Goal: Task Accomplishment & Management: Use online tool/utility

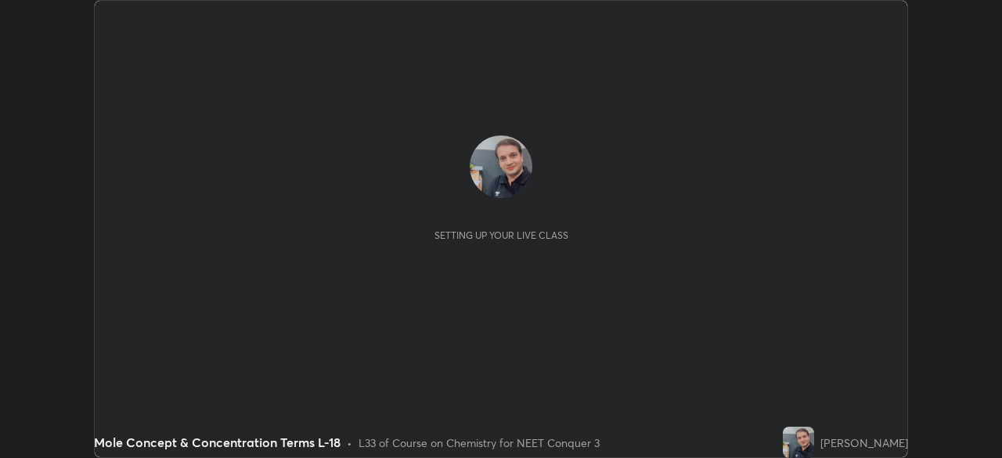
scroll to position [458, 1002]
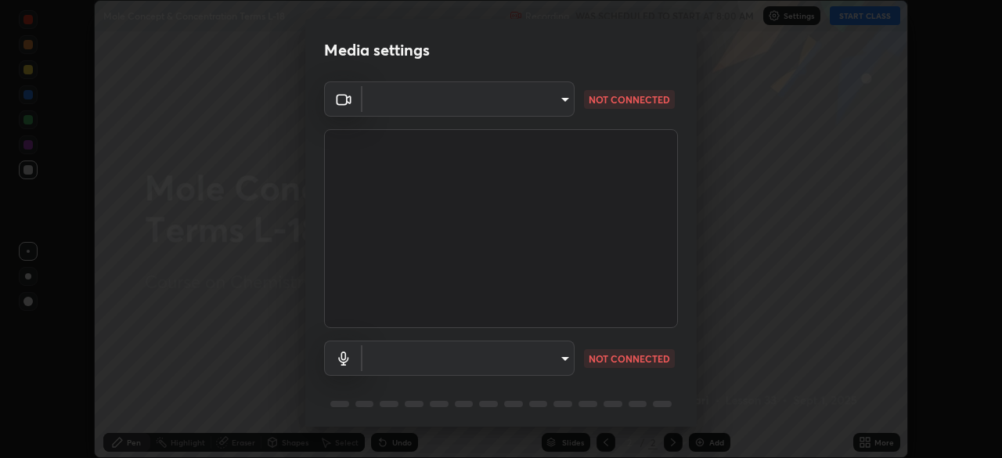
type input "cb8c6b6b4a50c5c6d626de20ccb3fd73f31987ea2ecc1878d3d31a5f1bf4ae53"
click at [463, 358] on body "Erase all Mole Concept & Concentration Terms L-18 Recording WAS SCHEDULED TO ST…" at bounding box center [501, 229] width 1002 height 458
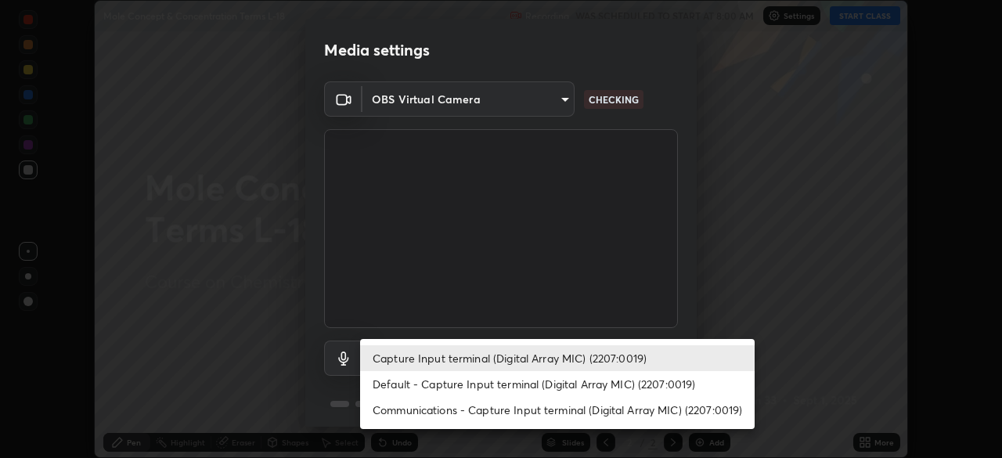
click at [410, 358] on li "Capture Input terminal (Digital Array MIC) (2207:0019)" at bounding box center [557, 358] width 395 height 26
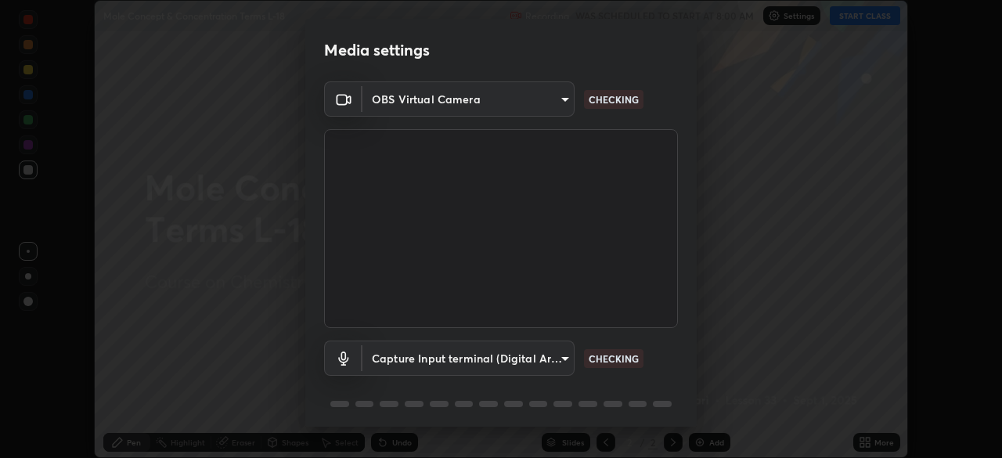
scroll to position [56, 0]
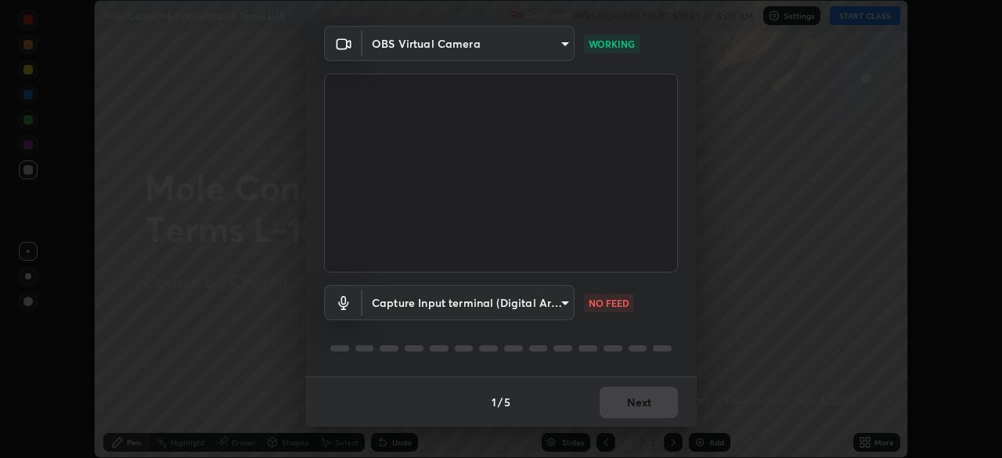
click at [464, 301] on body "Erase all Mole Concept & Concentration Terms L-18 Recording WAS SCHEDULED TO ST…" at bounding box center [501, 229] width 1002 height 458
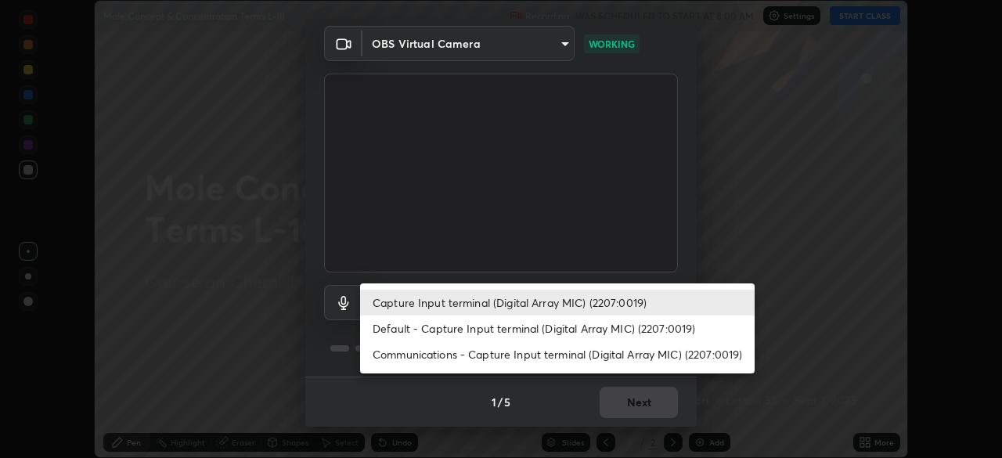
click at [410, 330] on li "Default - Capture Input terminal (Digital Array MIC) (2207:0019)" at bounding box center [557, 329] width 395 height 26
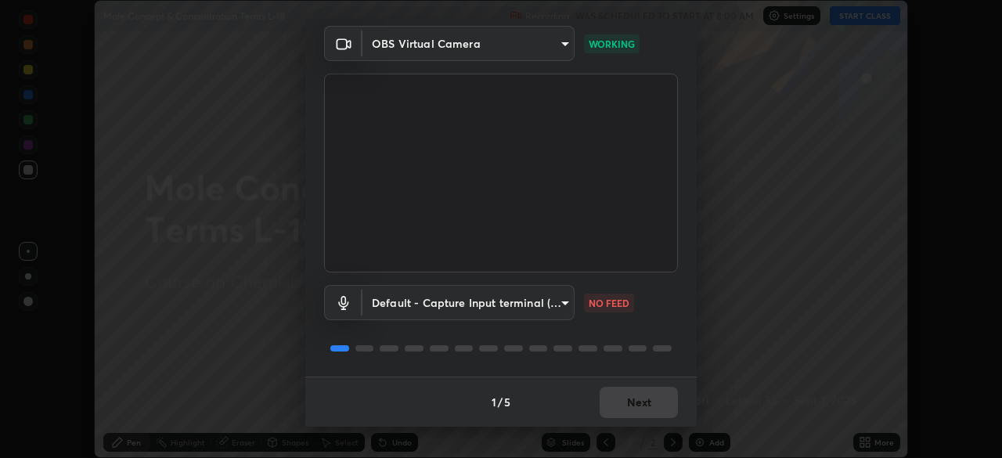
click at [413, 301] on body "Erase all Mole Concept & Concentration Terms L-18 Recording WAS SCHEDULED TO ST…" at bounding box center [501, 229] width 1002 height 458
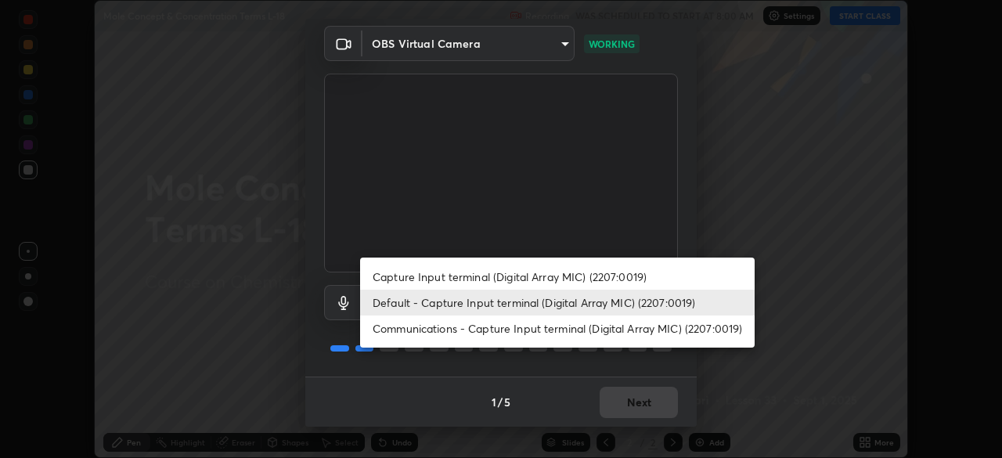
click at [421, 277] on li "Capture Input terminal (Digital Array MIC) (2207:0019)" at bounding box center [557, 277] width 395 height 26
type input "87fe52ed78cfa6ebbe8fde29281e2c7e3f46fe220fe8010125cf3d8283a166bd"
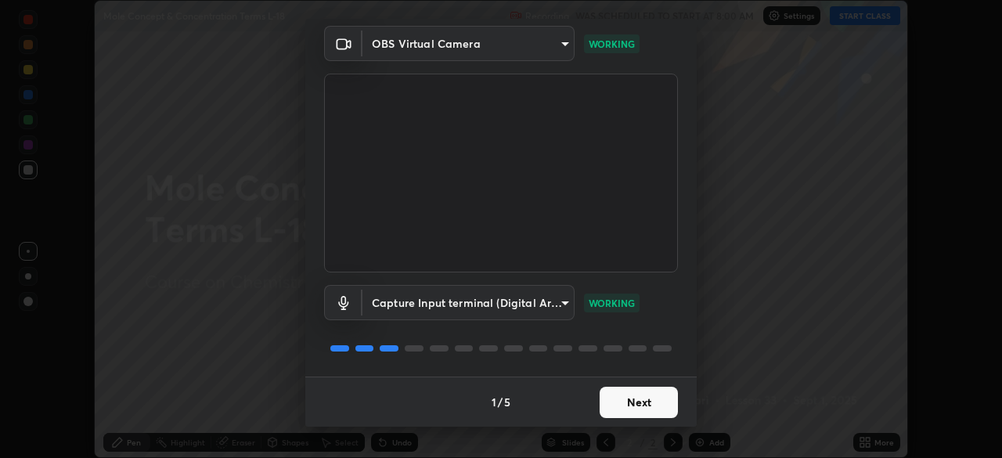
click at [639, 406] on button "Next" at bounding box center [639, 402] width 78 height 31
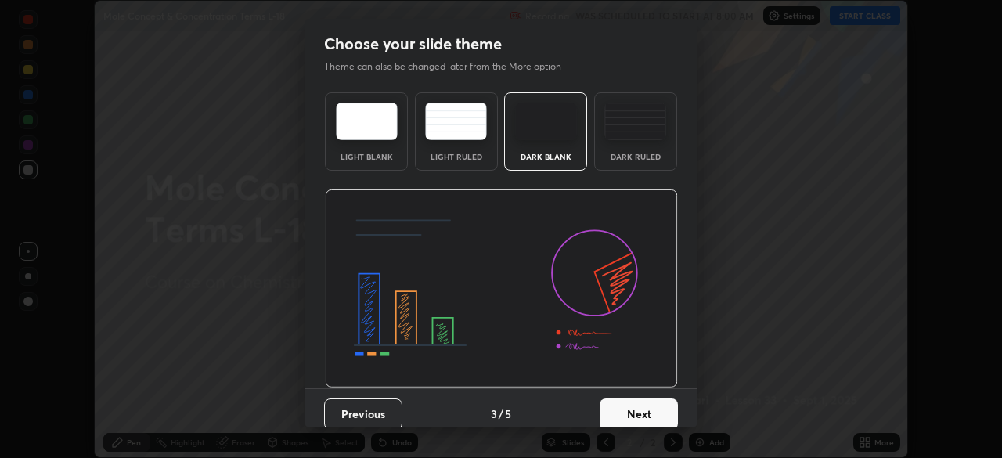
click at [644, 410] on button "Next" at bounding box center [639, 414] width 78 height 31
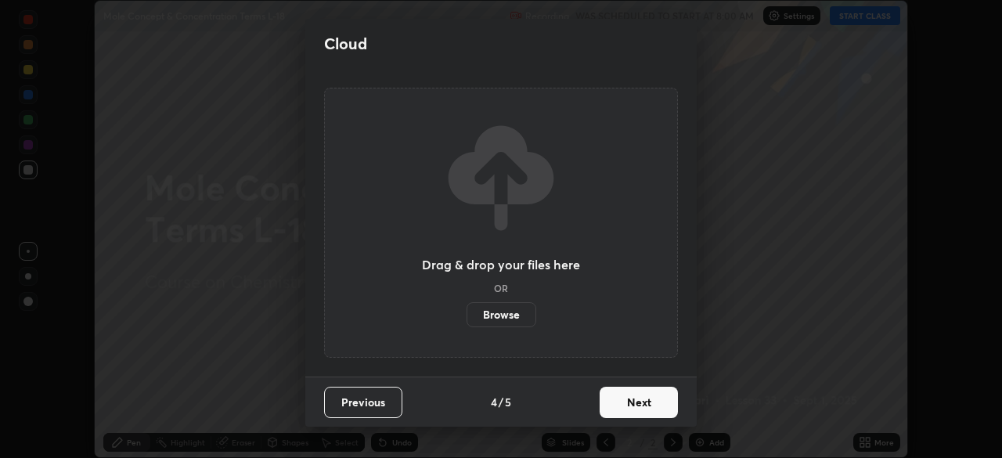
click at [642, 407] on button "Next" at bounding box center [639, 402] width 78 height 31
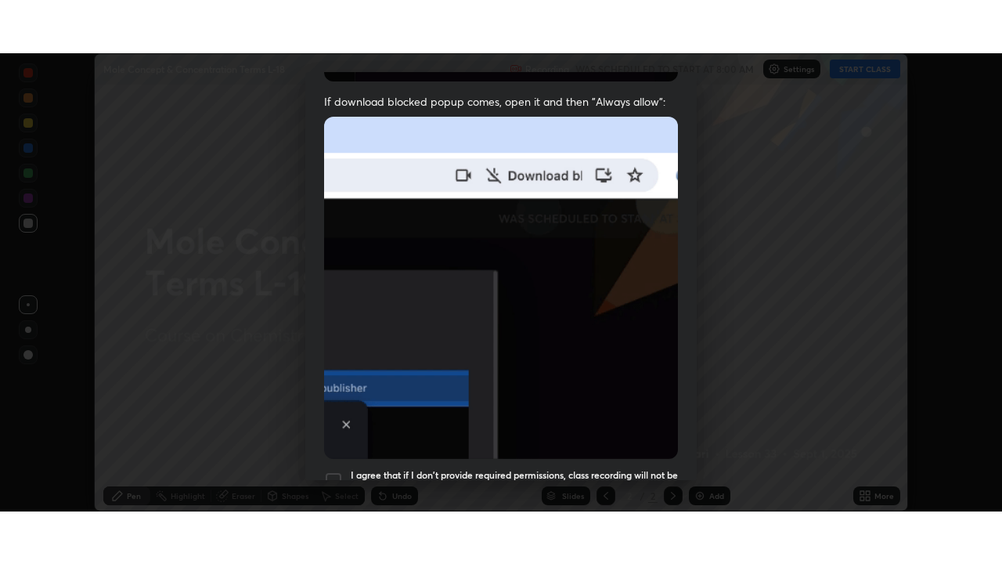
scroll to position [375, 0]
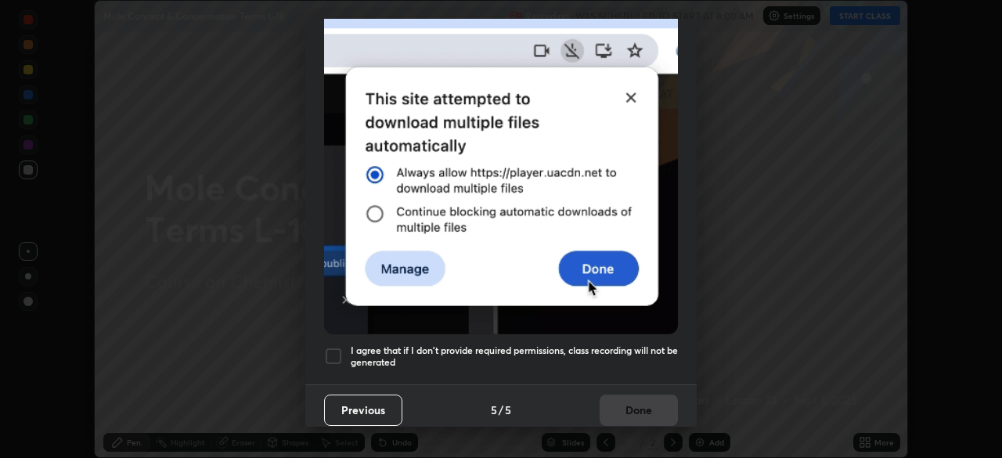
click at [339, 349] on div at bounding box center [333, 356] width 19 height 19
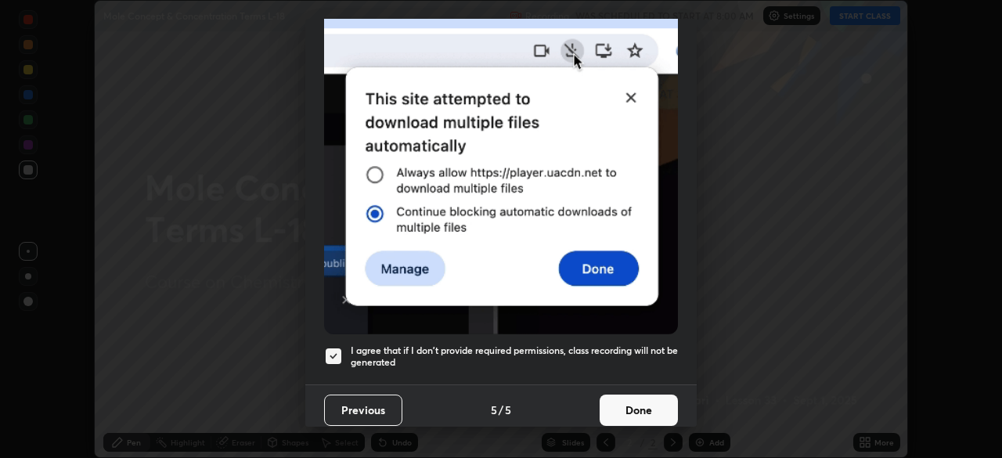
click at [634, 413] on button "Done" at bounding box center [639, 410] width 78 height 31
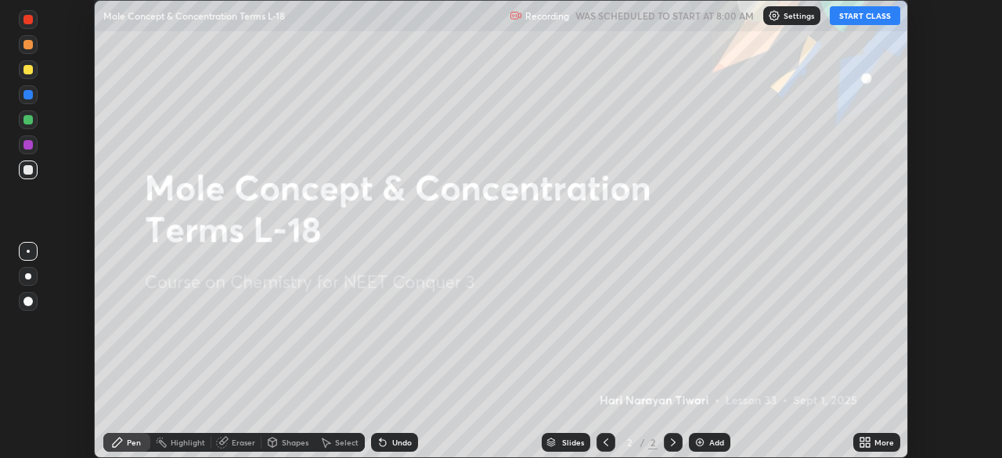
click at [697, 435] on div "Add" at bounding box center [710, 442] width 42 height 19
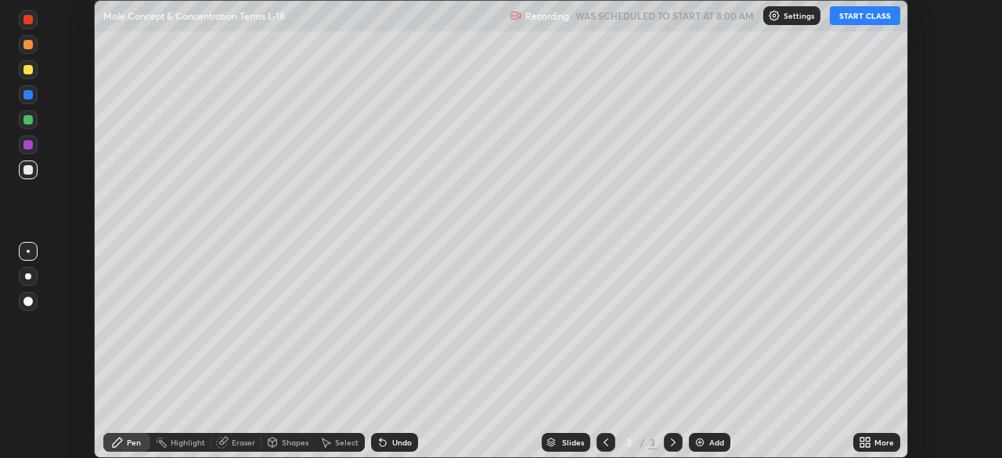
click at [862, 438] on icon at bounding box center [863, 440] width 4 height 4
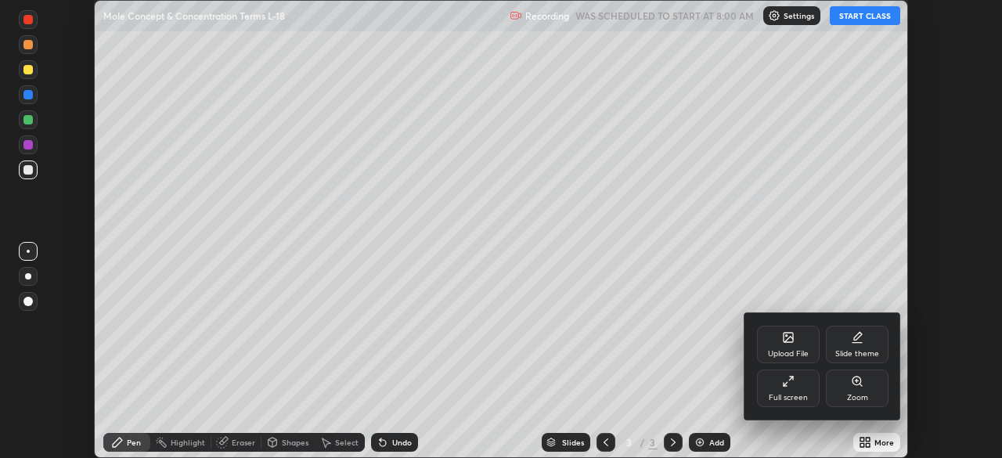
click at [801, 384] on div "Full screen" at bounding box center [788, 389] width 63 height 38
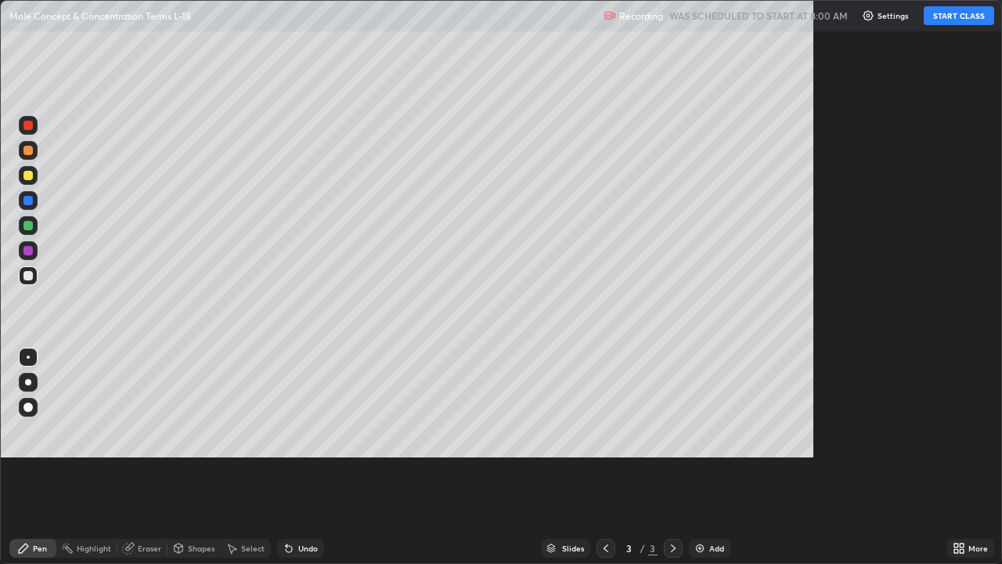
scroll to position [564, 1002]
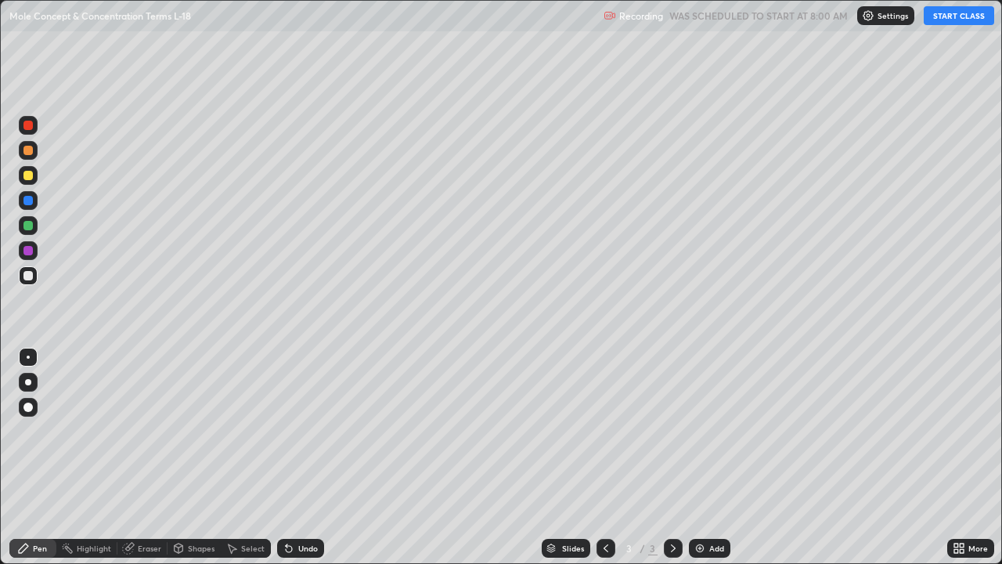
click at [959, 20] on button "START CLASS" at bounding box center [959, 15] width 70 height 19
click at [30, 275] on div at bounding box center [27, 275] width 9 height 9
click at [146, 457] on div "Eraser" at bounding box center [149, 548] width 23 height 8
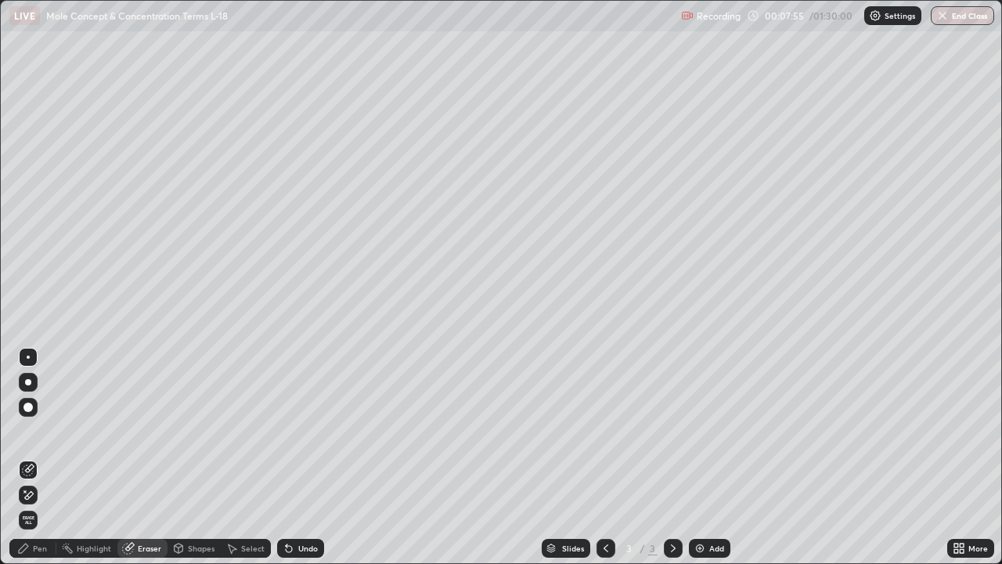
click at [38, 457] on div "Pen" at bounding box center [40, 548] width 14 height 8
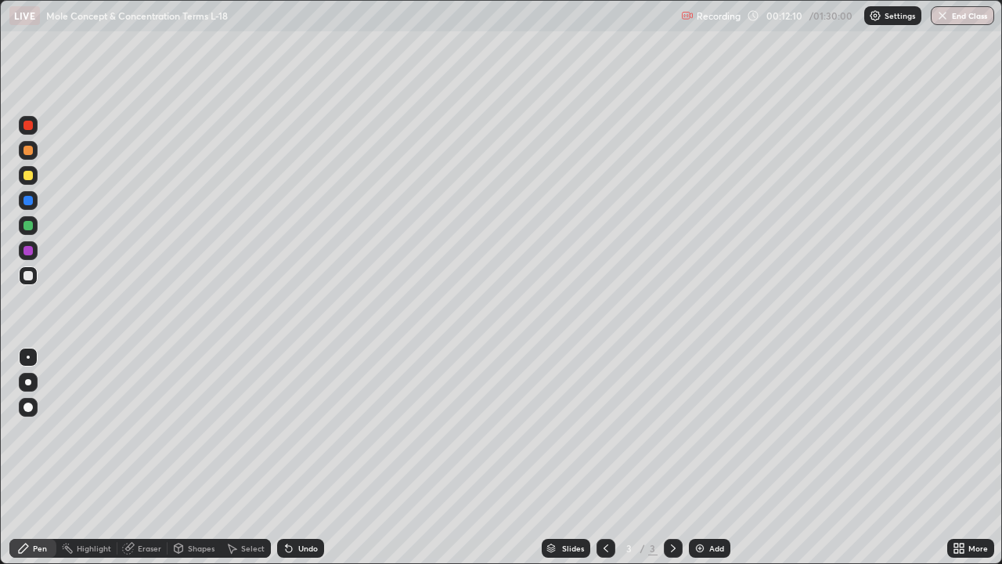
click at [27, 172] on div at bounding box center [27, 175] width 9 height 9
click at [26, 272] on div at bounding box center [27, 275] width 9 height 9
click at [28, 182] on div at bounding box center [28, 175] width 19 height 19
click at [147, 457] on div "Eraser" at bounding box center [149, 548] width 23 height 8
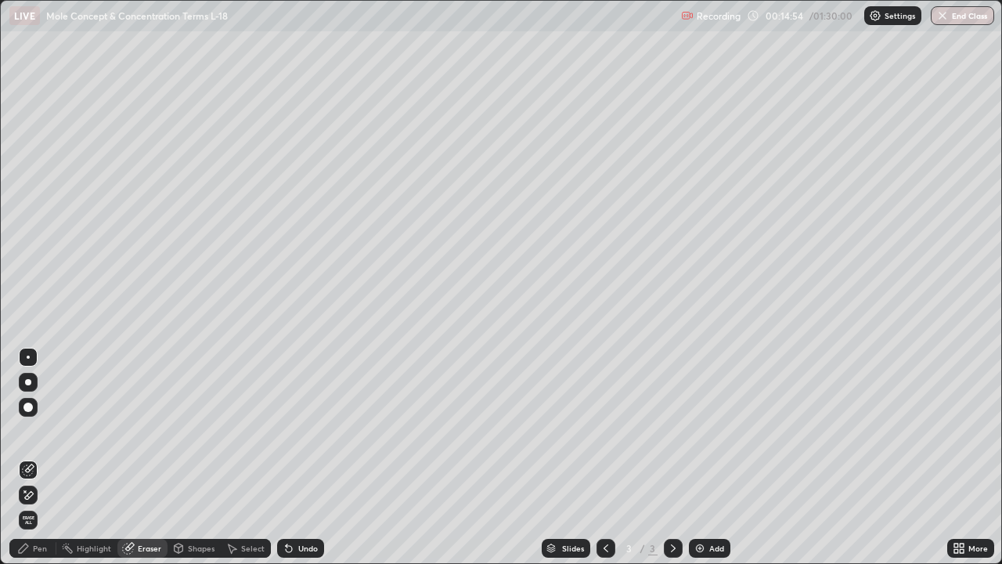
click at [47, 457] on div "Pen" at bounding box center [32, 548] width 47 height 19
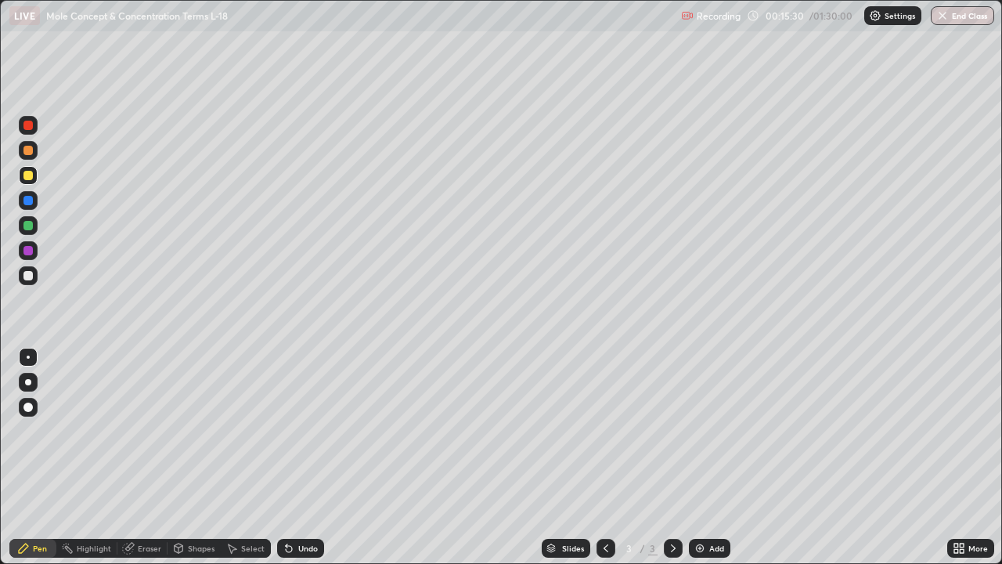
click at [27, 226] on div at bounding box center [27, 225] width 9 height 9
click at [29, 279] on div at bounding box center [27, 275] width 9 height 9
click at [27, 176] on div at bounding box center [27, 175] width 9 height 9
click at [28, 276] on div at bounding box center [27, 275] width 9 height 9
click at [144, 457] on div "Eraser" at bounding box center [149, 548] width 23 height 8
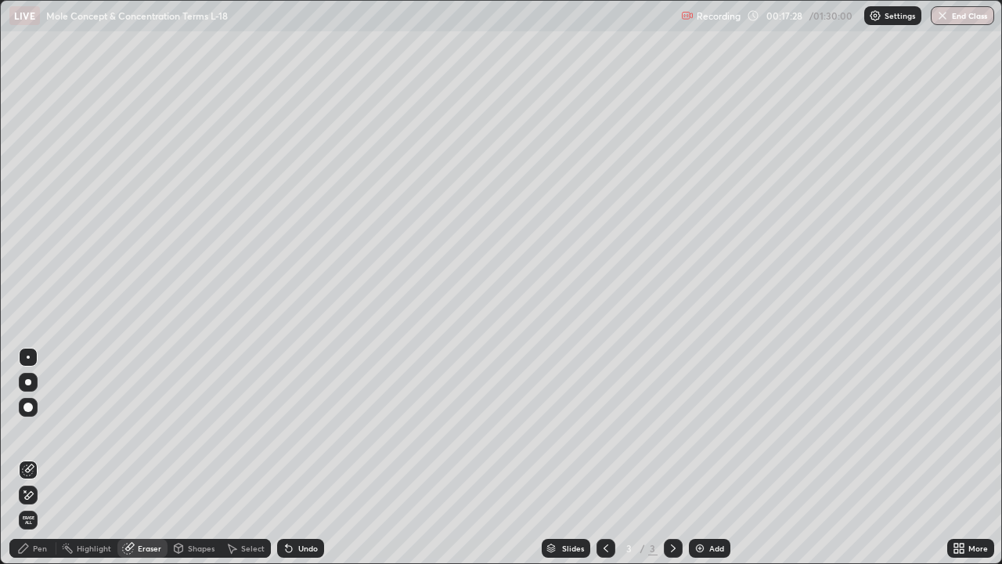
click at [42, 457] on div "Pen" at bounding box center [32, 548] width 47 height 19
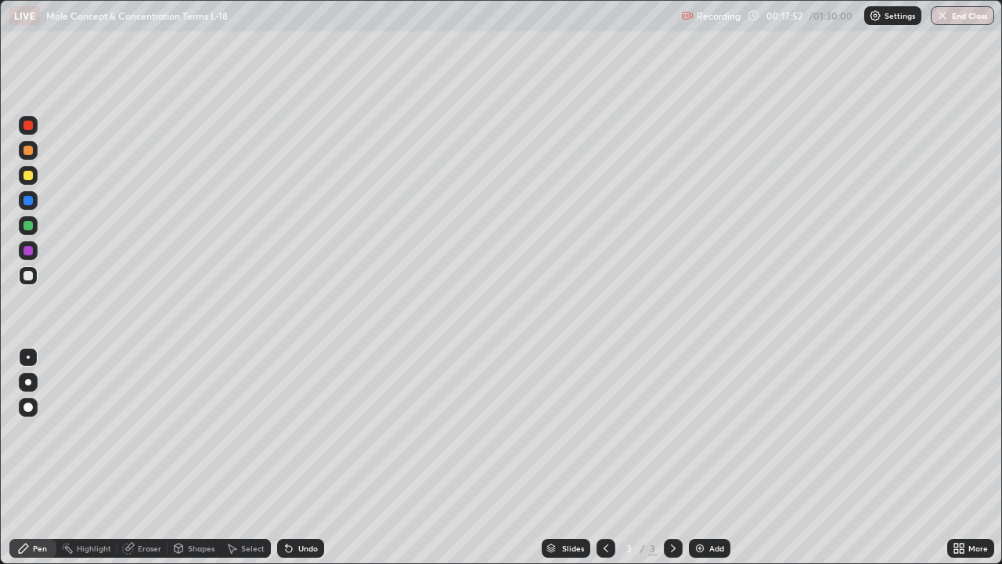
click at [28, 179] on div at bounding box center [27, 175] width 9 height 9
click at [47, 457] on div "Pen" at bounding box center [32, 548] width 47 height 19
click at [27, 279] on div at bounding box center [27, 275] width 9 height 9
click at [28, 176] on div at bounding box center [27, 175] width 9 height 9
click at [161, 457] on div "Eraser" at bounding box center [142, 548] width 50 height 19
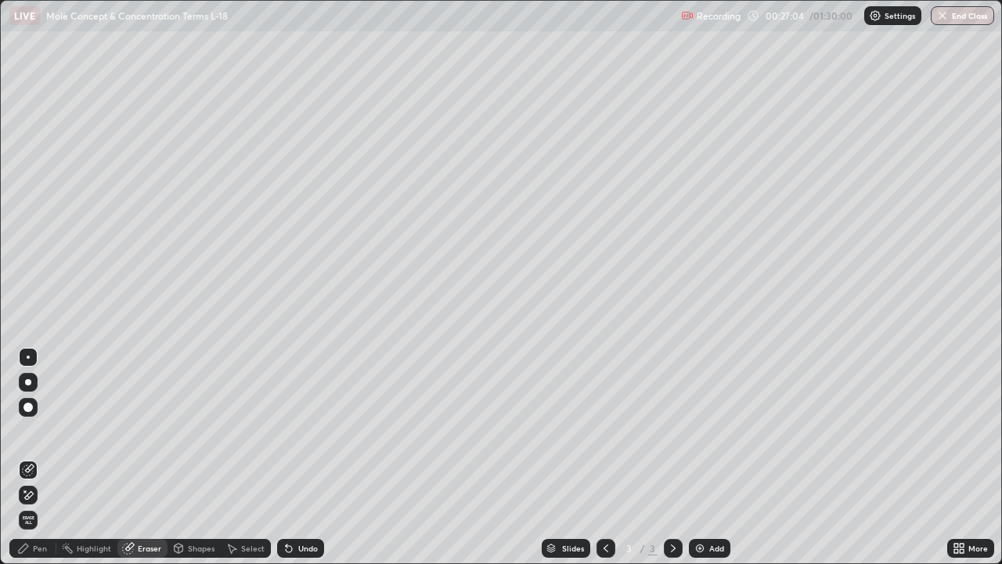
click at [44, 457] on div "Pen" at bounding box center [40, 548] width 14 height 8
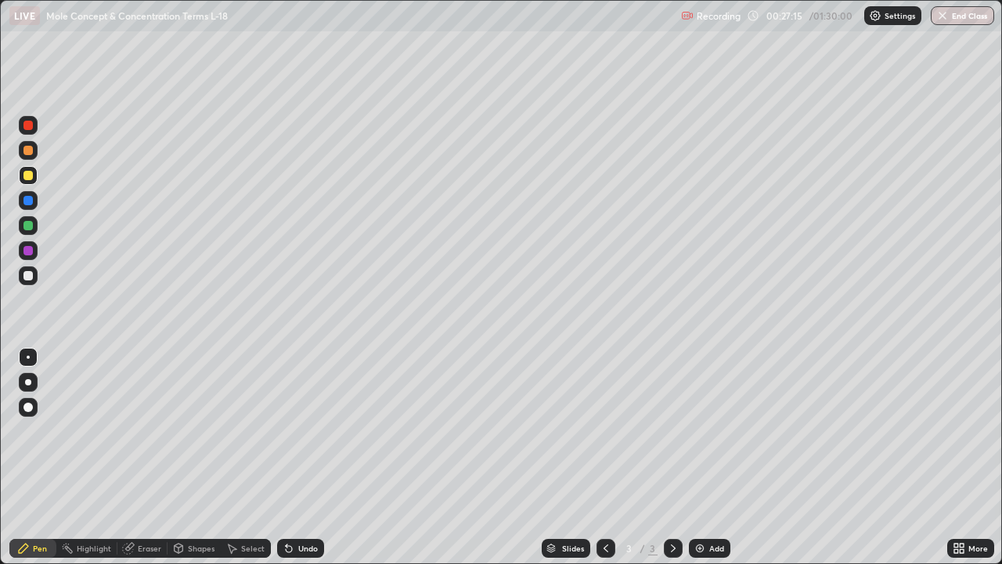
click at [149, 457] on div "Eraser" at bounding box center [149, 548] width 23 height 8
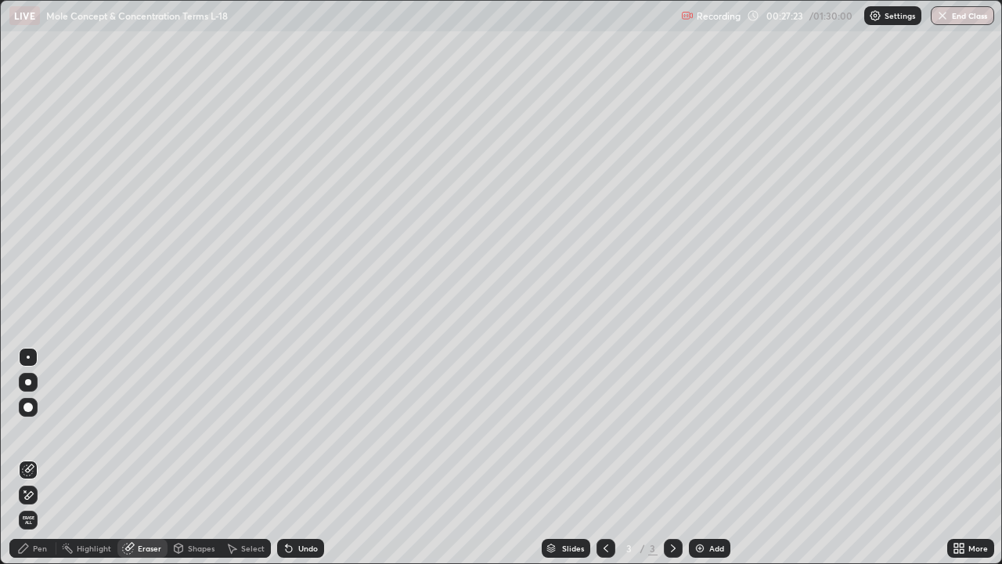
click at [46, 457] on div "Pen" at bounding box center [40, 548] width 14 height 8
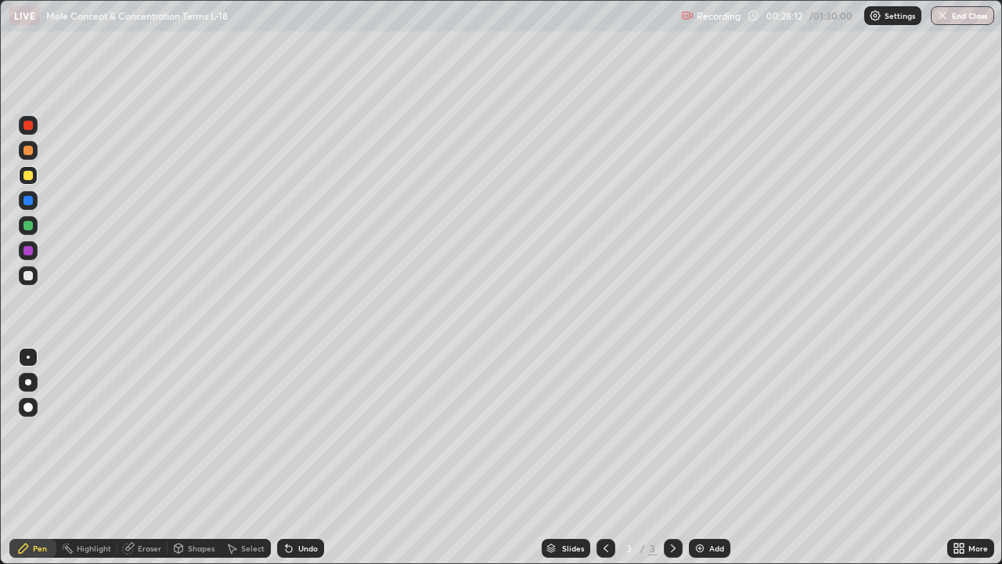
click at [29, 275] on div at bounding box center [27, 275] width 9 height 9
click at [30, 179] on div at bounding box center [27, 175] width 9 height 9
click at [698, 457] on img at bounding box center [700, 548] width 13 height 13
click at [25, 277] on div at bounding box center [27, 275] width 9 height 9
click at [26, 177] on div at bounding box center [27, 175] width 9 height 9
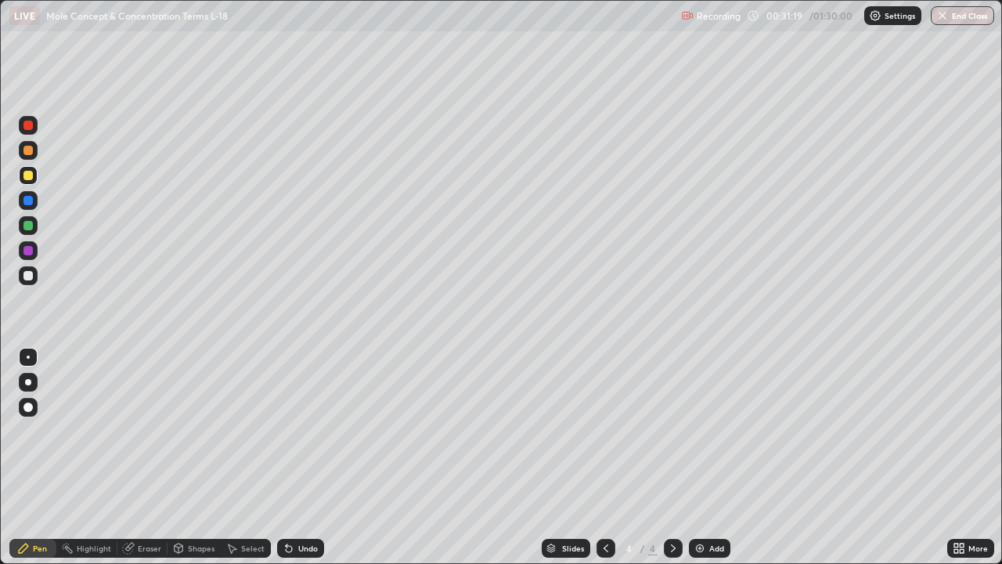
click at [25, 278] on div at bounding box center [27, 275] width 9 height 9
click at [27, 177] on div at bounding box center [27, 175] width 9 height 9
click at [21, 279] on div at bounding box center [28, 275] width 19 height 19
click at [26, 175] on div at bounding box center [27, 175] width 9 height 9
click at [27, 153] on div at bounding box center [27, 150] width 9 height 9
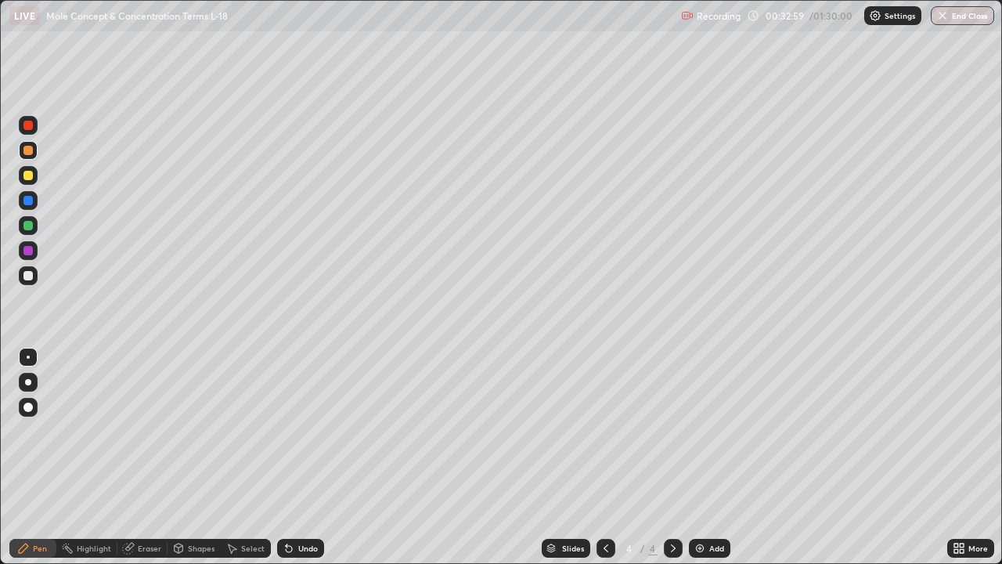
click at [31, 276] on div at bounding box center [27, 275] width 9 height 9
click at [148, 457] on div "Eraser" at bounding box center [149, 548] width 23 height 8
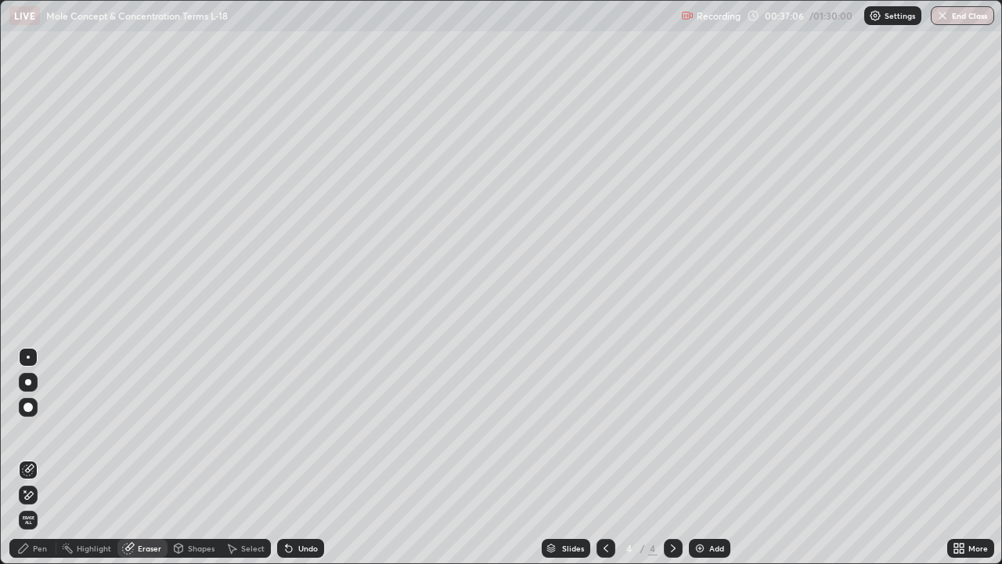
click at [48, 457] on div "Pen" at bounding box center [32, 548] width 47 height 19
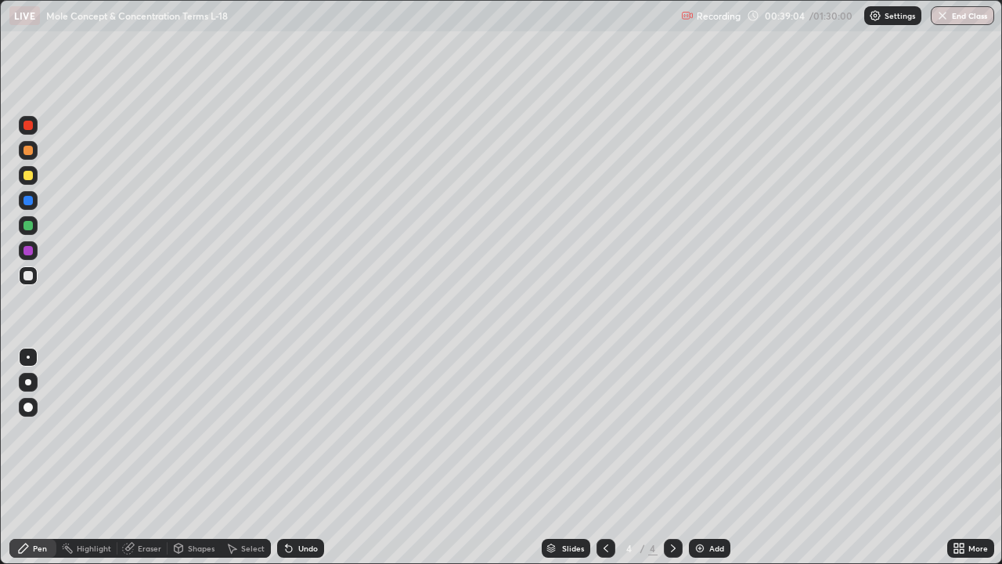
click at [30, 178] on div at bounding box center [27, 175] width 9 height 9
click at [699, 457] on div "Add" at bounding box center [710, 548] width 42 height 19
click at [27, 278] on div at bounding box center [27, 275] width 9 height 9
click at [24, 175] on div at bounding box center [27, 175] width 9 height 9
click at [149, 457] on div "Eraser" at bounding box center [142, 548] width 50 height 19
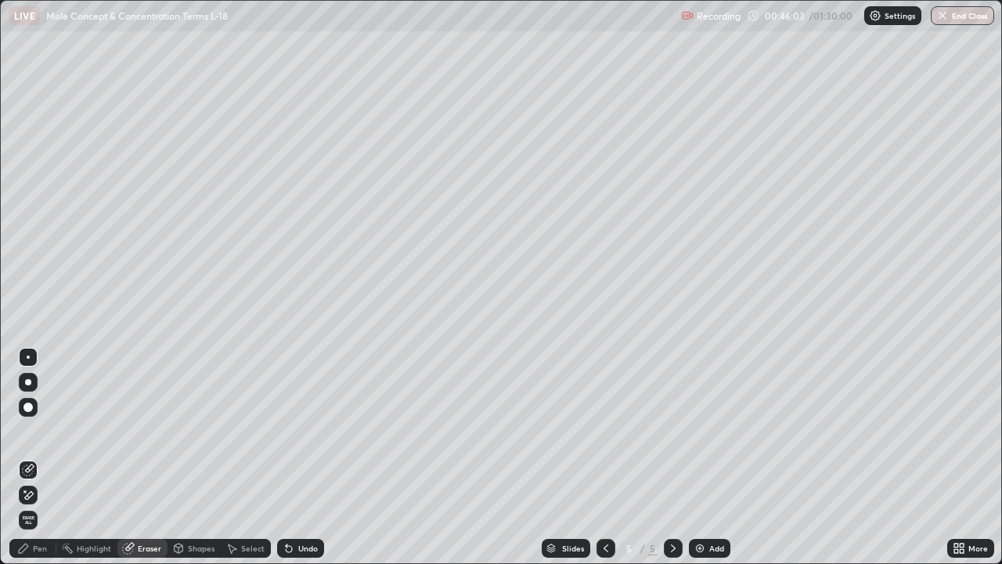
click at [45, 457] on div "Pen" at bounding box center [40, 548] width 14 height 8
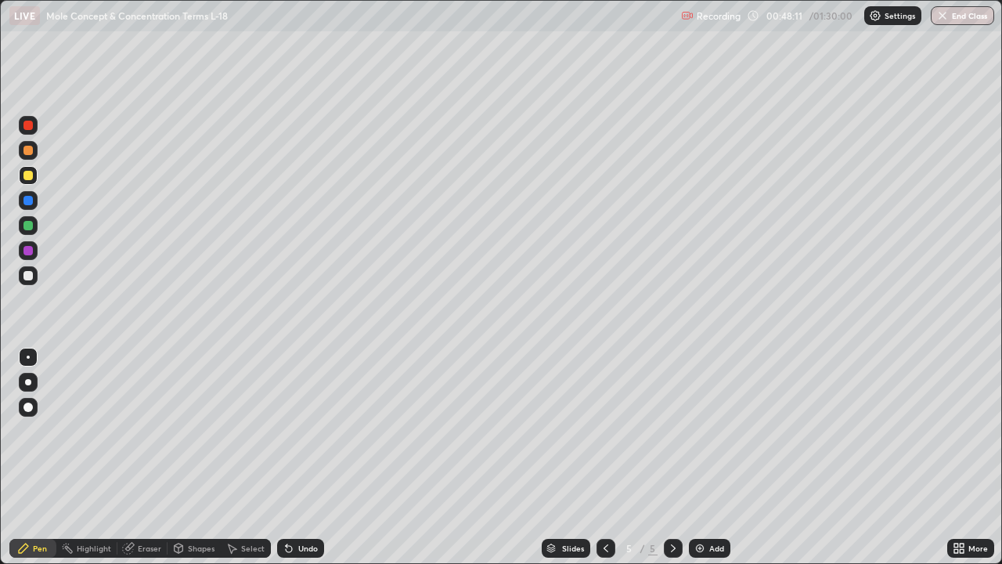
click at [26, 222] on div at bounding box center [27, 225] width 9 height 9
click at [30, 274] on div at bounding box center [27, 275] width 9 height 9
click at [29, 154] on div at bounding box center [27, 150] width 9 height 9
click at [27, 280] on div at bounding box center [27, 275] width 9 height 9
click at [27, 178] on div at bounding box center [27, 175] width 9 height 9
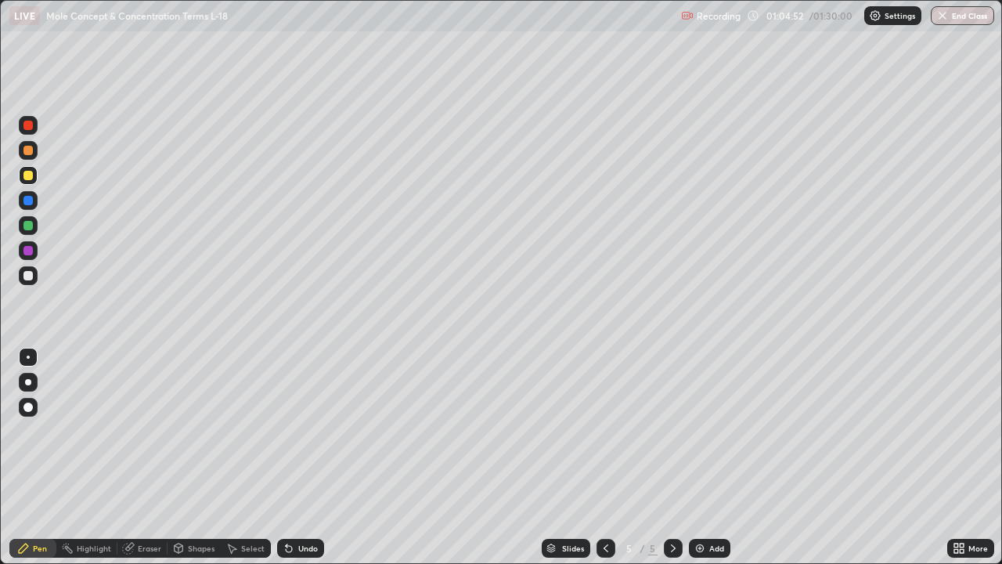
click at [153, 457] on div "Eraser" at bounding box center [149, 548] width 23 height 8
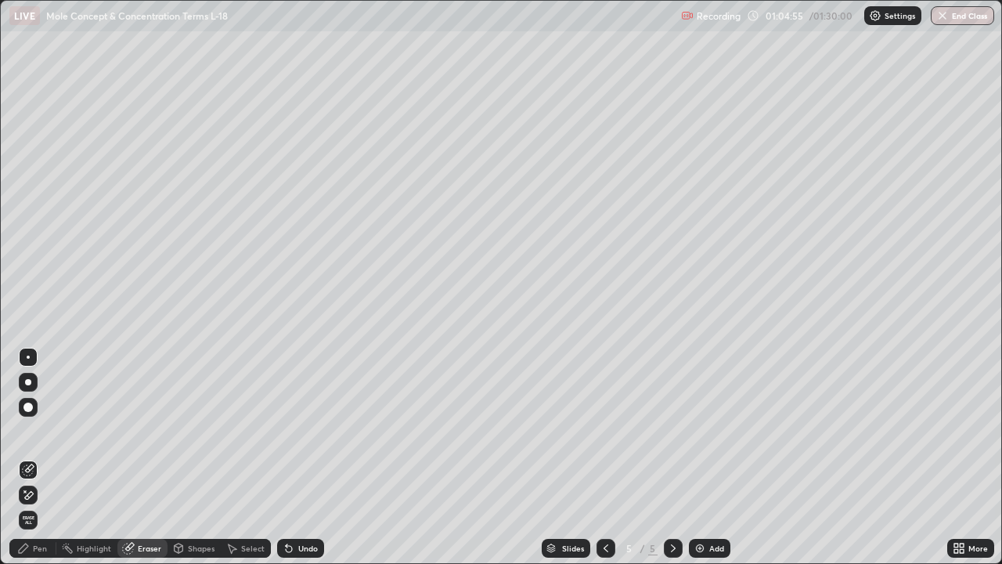
click at [43, 457] on div "Pen" at bounding box center [40, 548] width 14 height 8
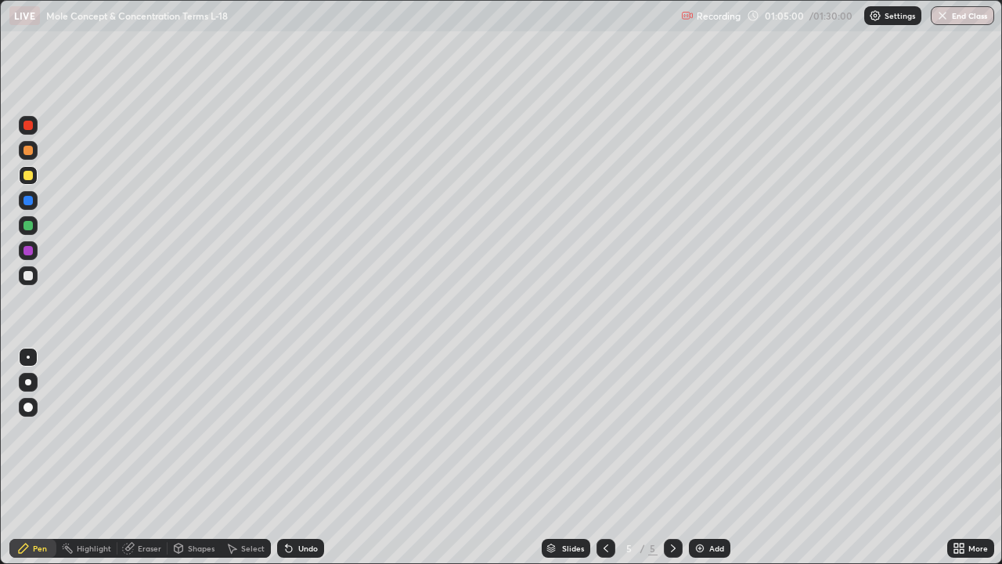
click at [293, 457] on icon at bounding box center [289, 548] width 13 height 13
click at [42, 457] on div "Pen" at bounding box center [40, 548] width 14 height 8
click at [32, 277] on div at bounding box center [27, 275] width 9 height 9
click at [702, 457] on img at bounding box center [700, 548] width 13 height 13
click at [24, 277] on div at bounding box center [27, 275] width 9 height 9
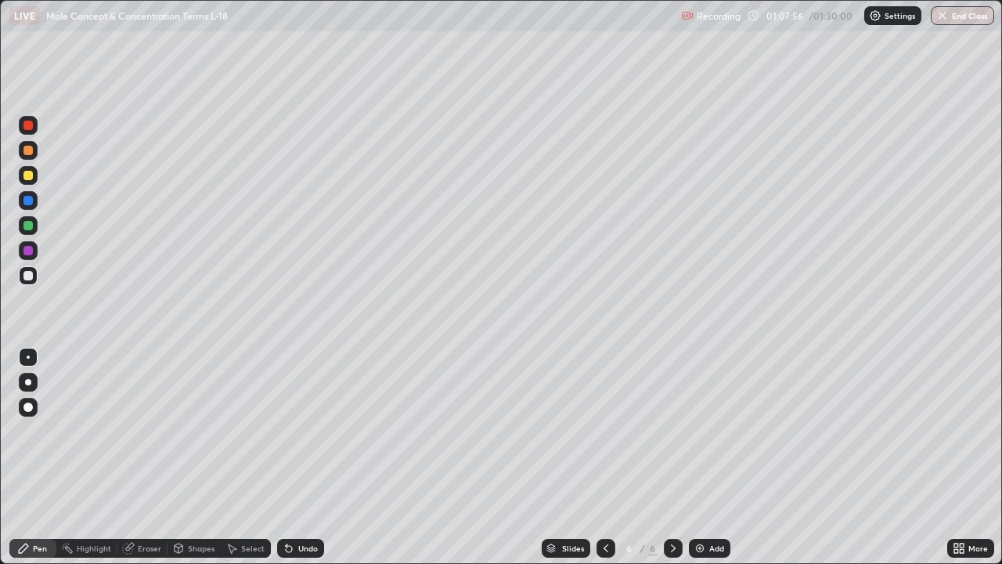
click at [25, 179] on div at bounding box center [27, 175] width 9 height 9
click at [31, 283] on div at bounding box center [28, 275] width 19 height 19
click at [27, 176] on div at bounding box center [27, 175] width 9 height 9
click at [154, 457] on div "Eraser" at bounding box center [149, 548] width 23 height 8
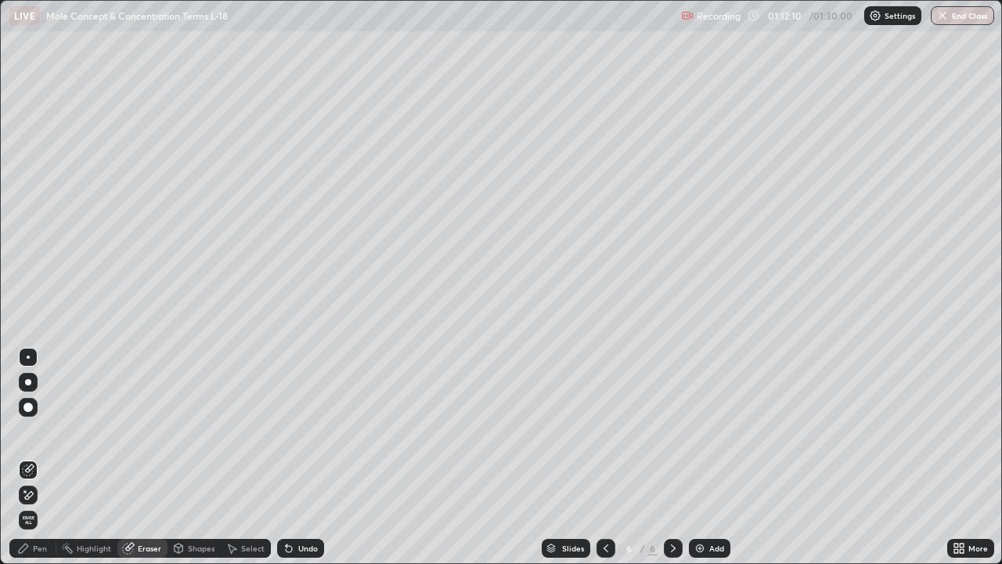
click at [244, 457] on div "Select" at bounding box center [246, 548] width 50 height 19
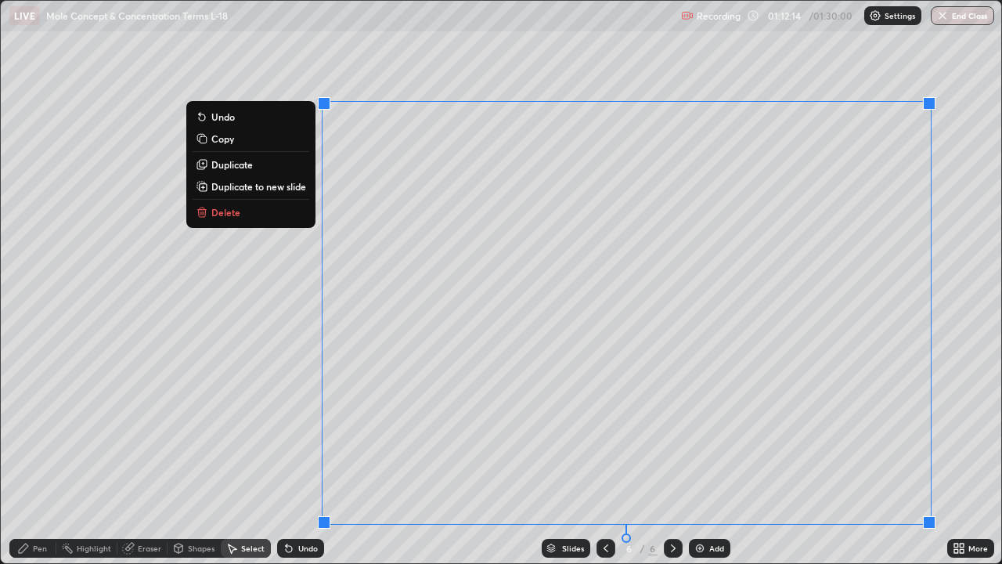
click at [242, 210] on button "Delete" at bounding box center [251, 212] width 117 height 19
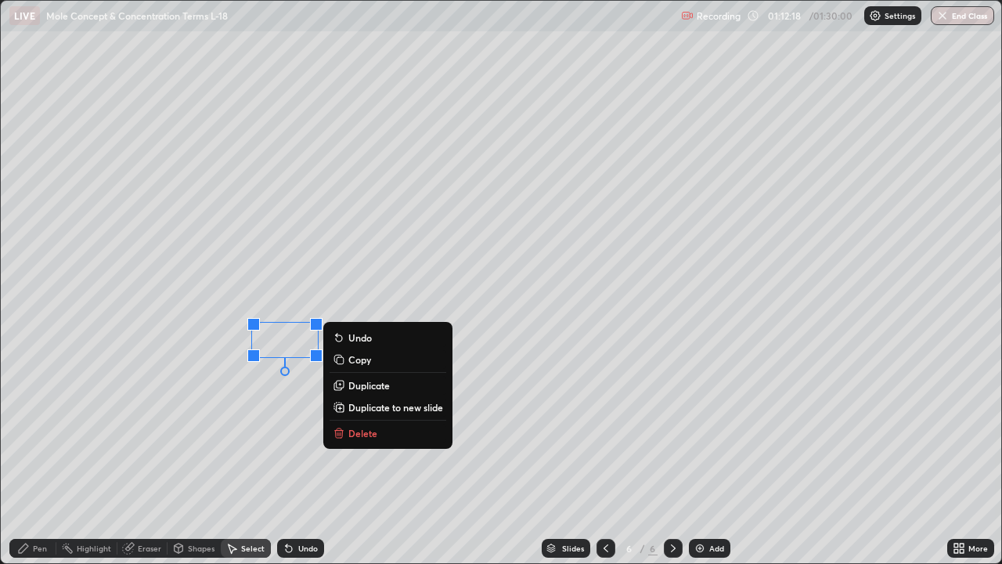
click at [354, 430] on p "Delete" at bounding box center [362, 433] width 29 height 13
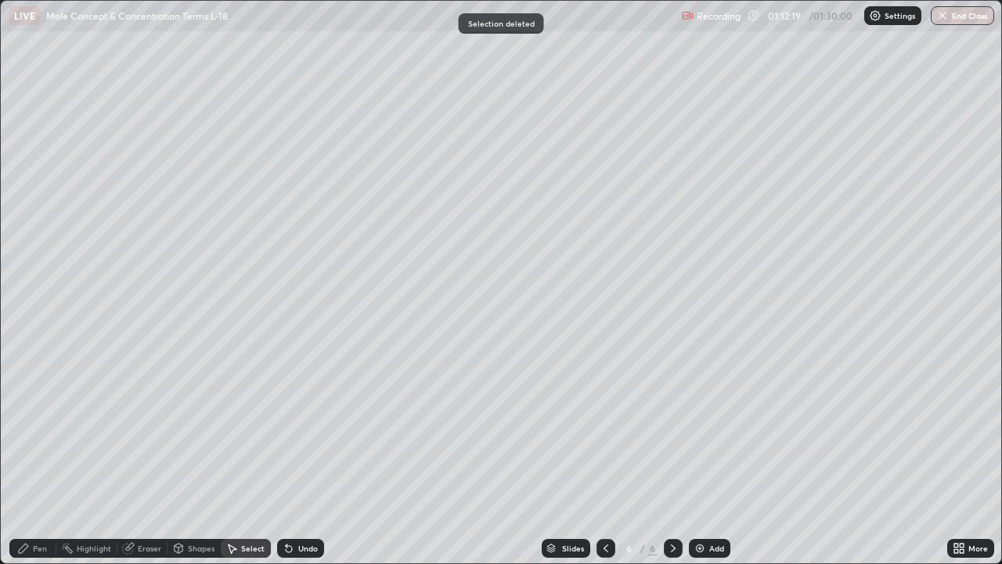
click at [40, 457] on div "Pen" at bounding box center [40, 548] width 14 height 8
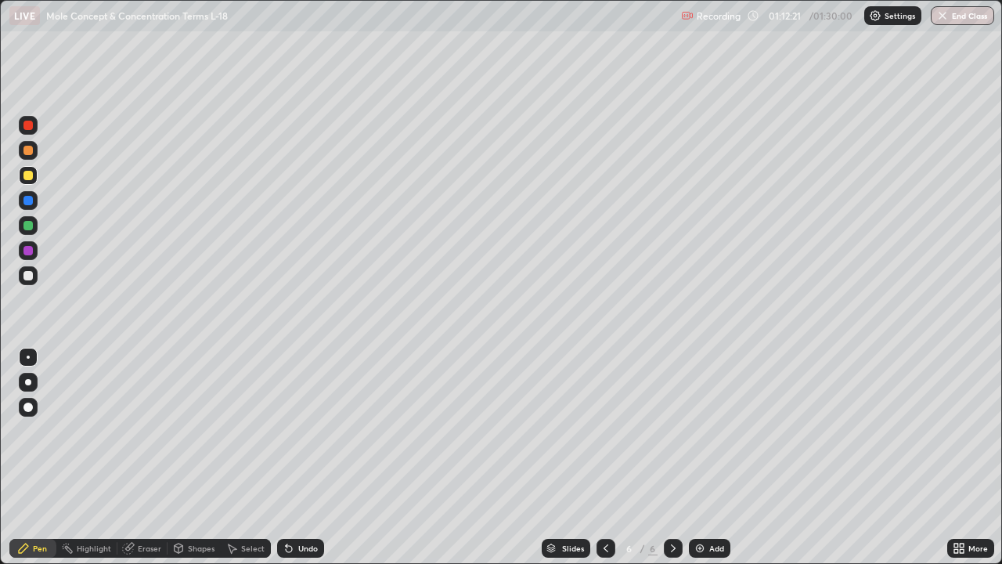
click at [28, 279] on div at bounding box center [27, 275] width 9 height 9
click at [961, 8] on button "End Class" at bounding box center [964, 15] width 62 height 19
click at [948, 14] on img "button" at bounding box center [943, 15] width 13 height 13
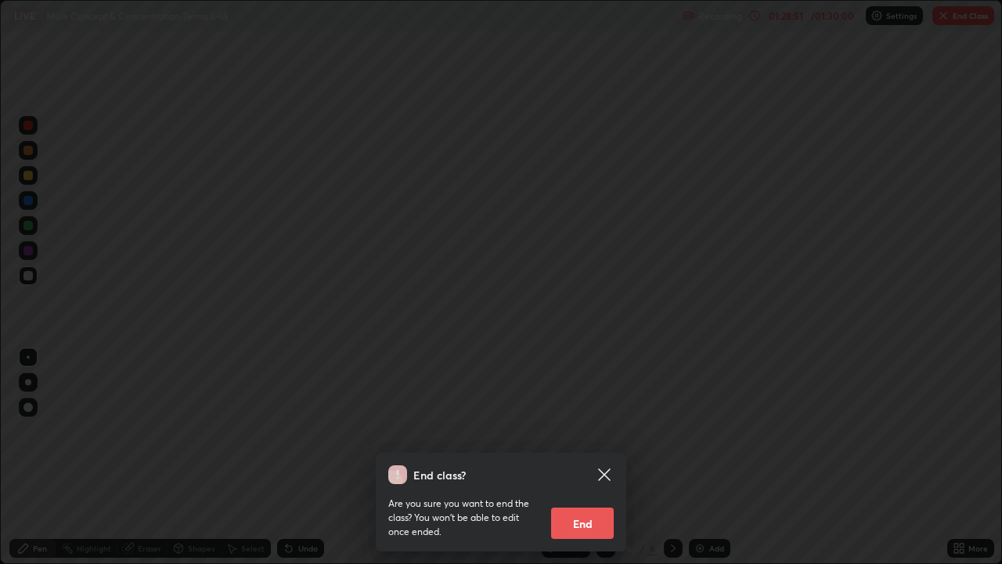
click at [587, 457] on button "End" at bounding box center [582, 522] width 63 height 31
